Goal: Find contact information

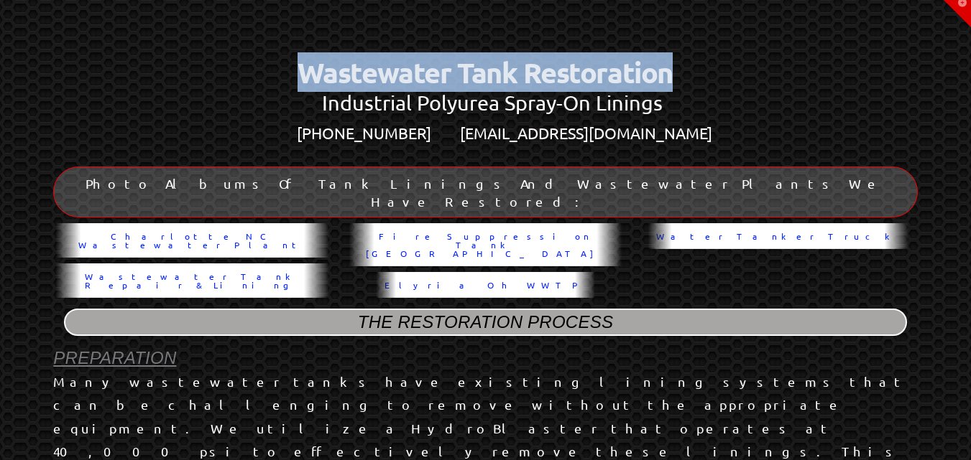
drag, startPoint x: 678, startPoint y: 70, endPoint x: 304, endPoint y: 68, distance: 374.3
click at [304, 68] on center "Wastewater Tank Restoration" at bounding box center [484, 72] width 871 height 40
copy center "Wastewater Tank Restoration"
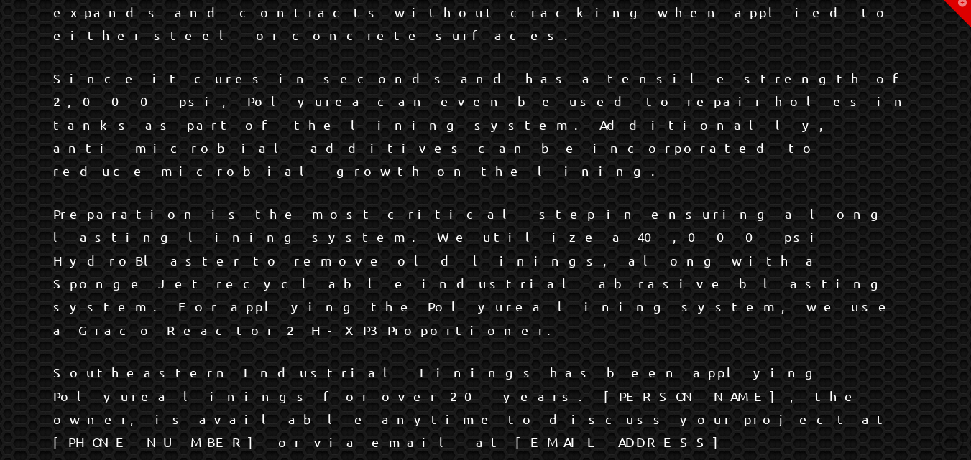
scroll to position [1047, 0]
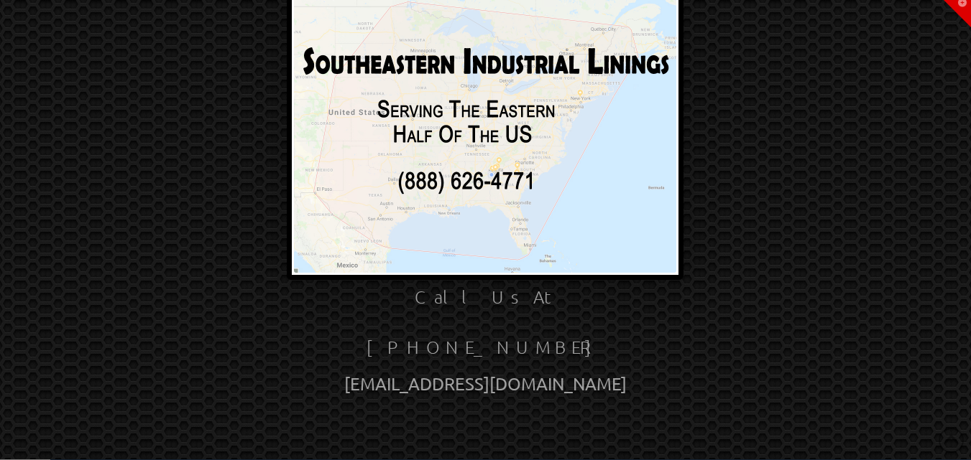
scroll to position [90, 0]
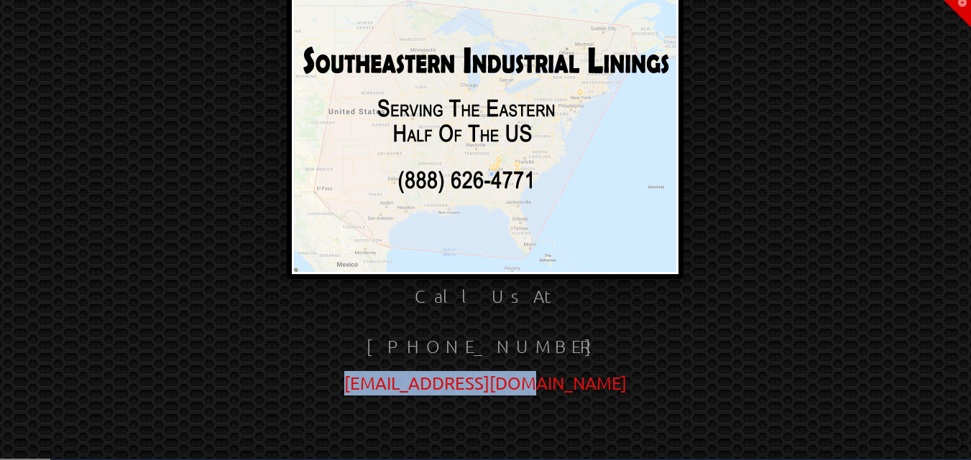
drag, startPoint x: 575, startPoint y: 381, endPoint x: 405, endPoint y: 384, distance: 170.3
click at [405, 384] on div "SILinings@gmail.com" at bounding box center [485, 383] width 786 height 24
copy link "SILinings@gmail.com"
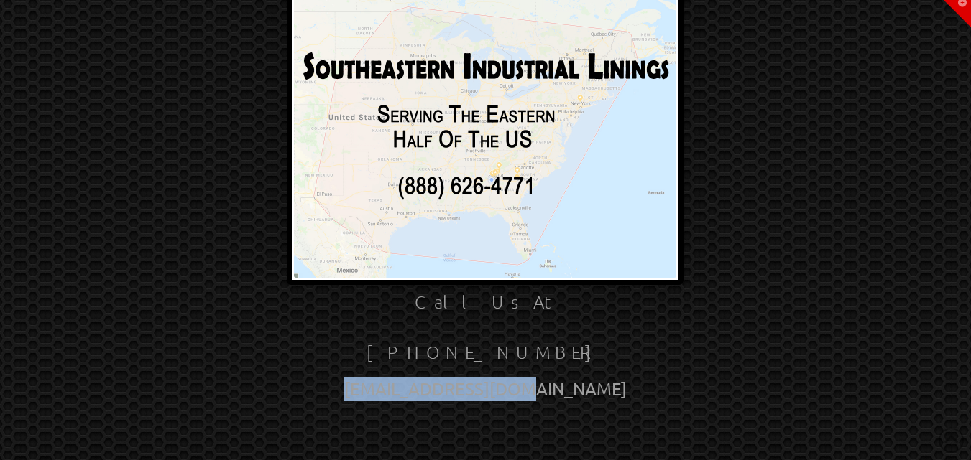
scroll to position [93, 0]
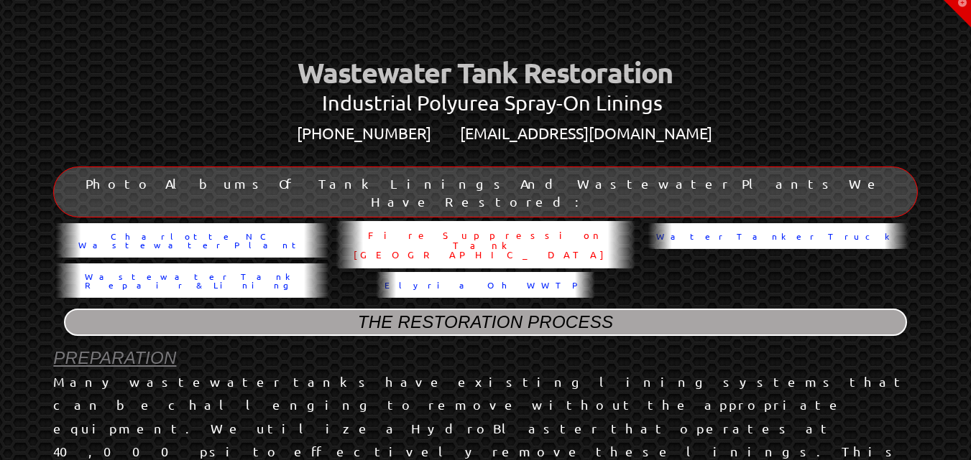
click at [462, 231] on span "Fire Suppression Tank [GEOGRAPHIC_DATA]" at bounding box center [485, 245] width 282 height 29
